Goal: Obtain resource: Obtain resource

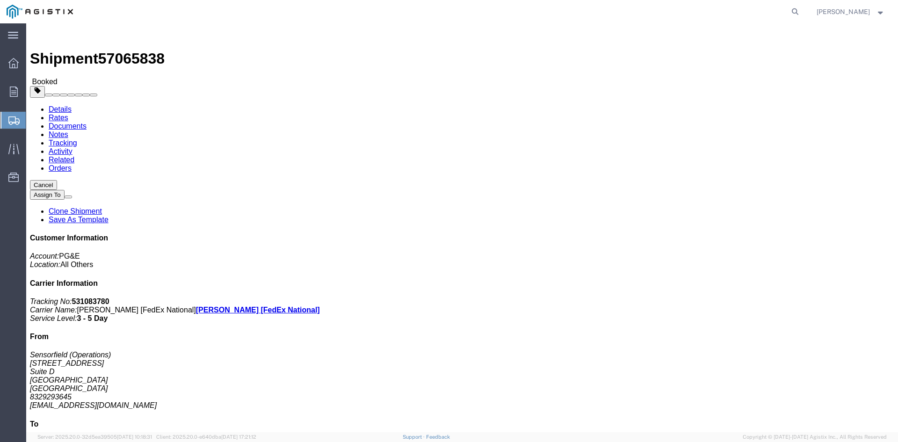
click link "Documents"
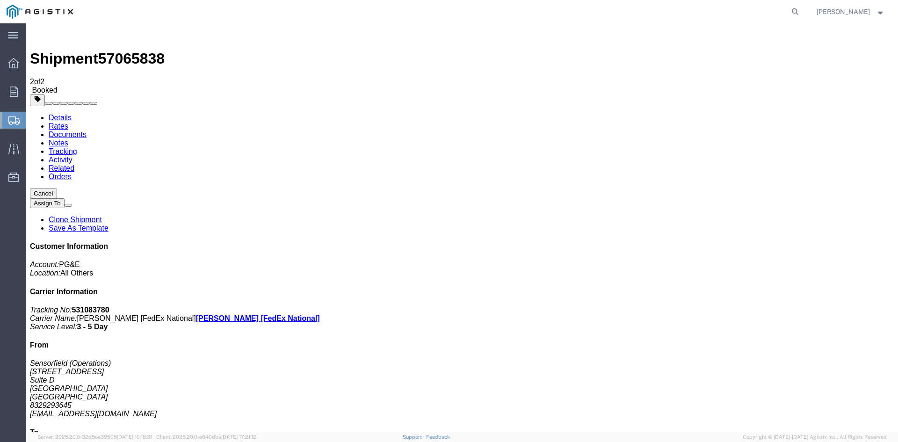
checkbox input "true"
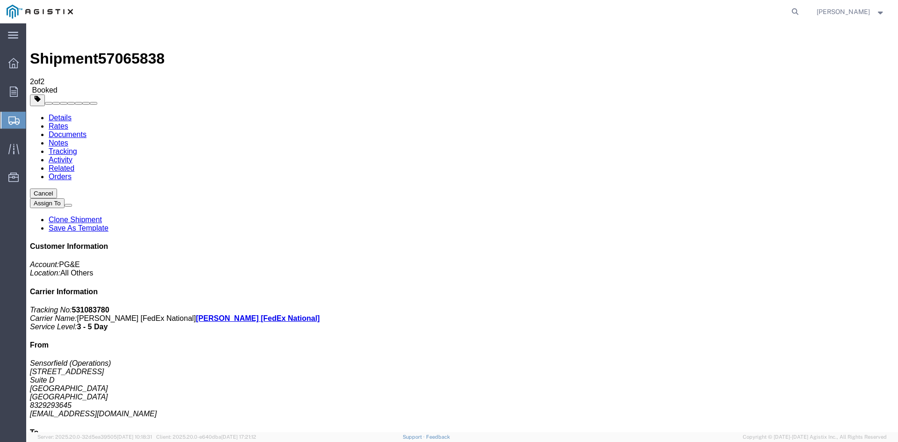
drag, startPoint x: 95, startPoint y: 128, endPoint x: 104, endPoint y: 132, distance: 9.6
